Goal: Task Accomplishment & Management: Manage account settings

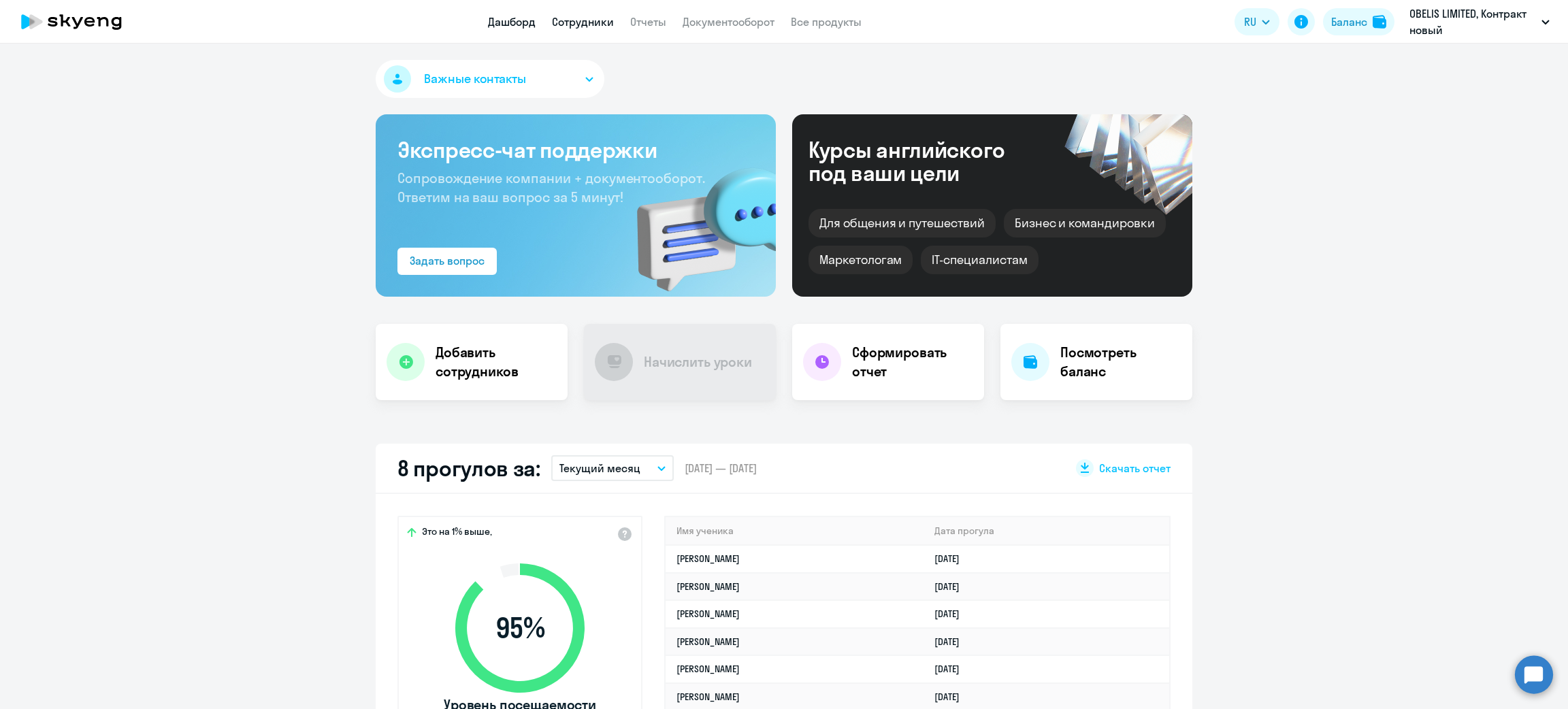
click at [587, 26] on link "Сотрудники" at bounding box center [583, 22] width 62 height 14
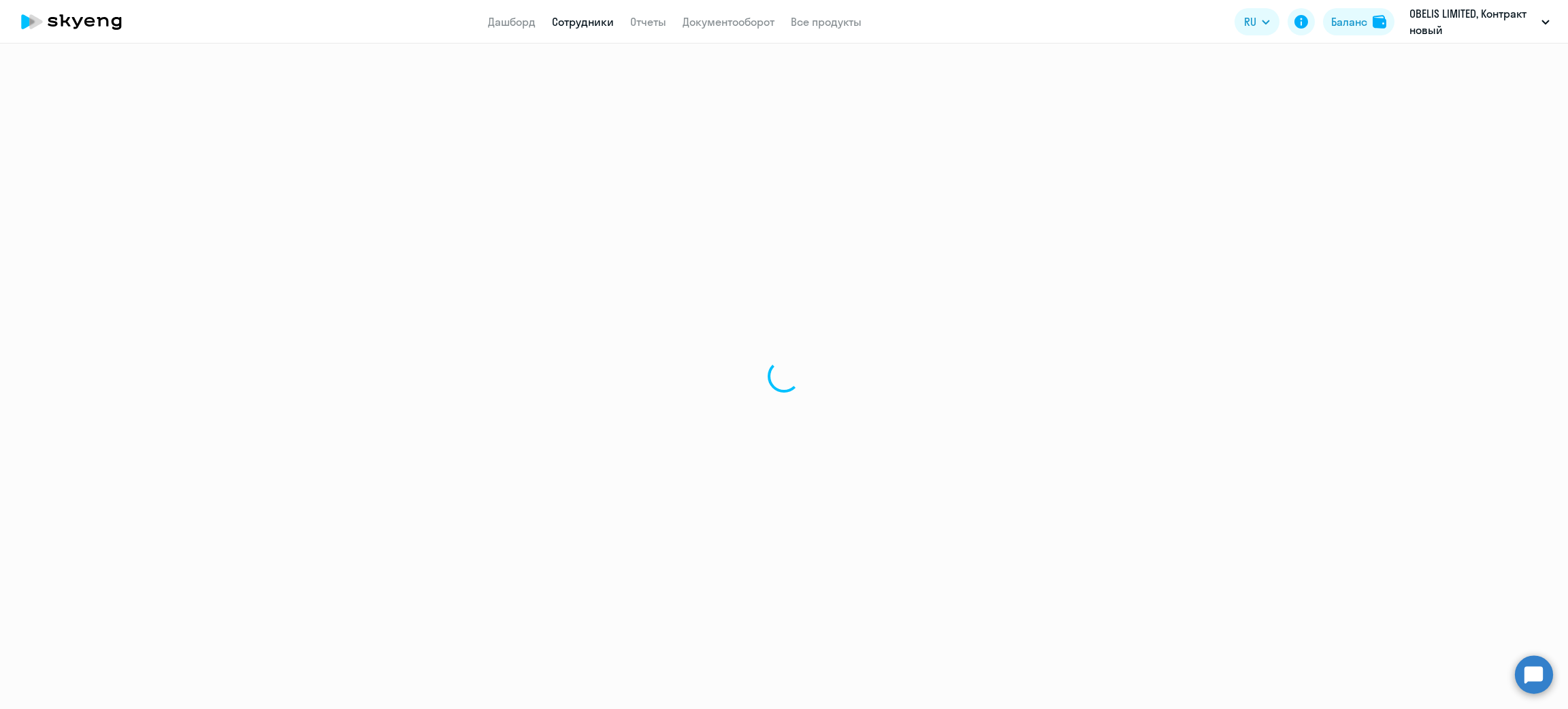
select select "30"
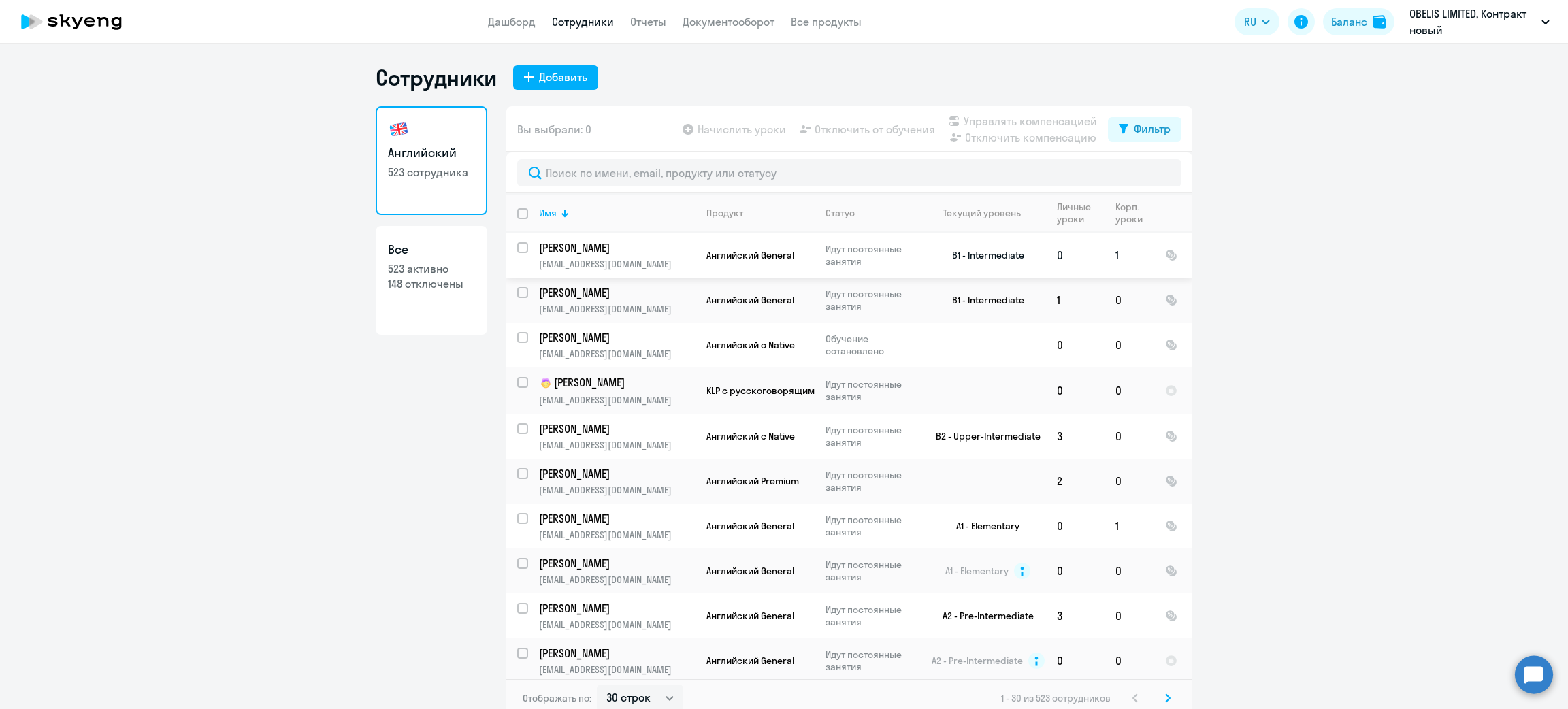
click at [517, 248] on input "select row 20521973" at bounding box center [531, 256] width 27 height 27
checkbox input "true"
click at [993, 121] on span "Управлять компенсацией" at bounding box center [1030, 121] width 133 height 16
